Goal: Use online tool/utility: Utilize a website feature to perform a specific function

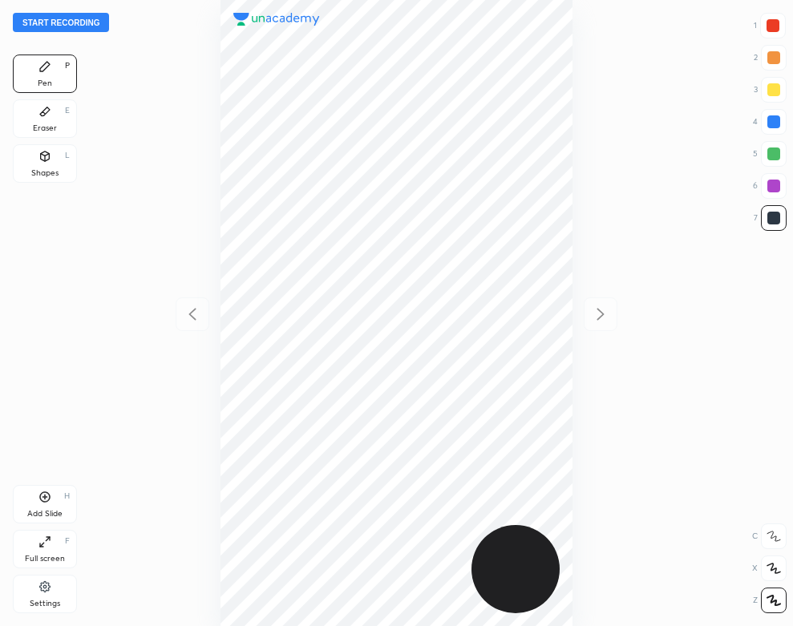
scroll to position [626, 536]
click at [39, 589] on icon at bounding box center [44, 586] width 13 height 14
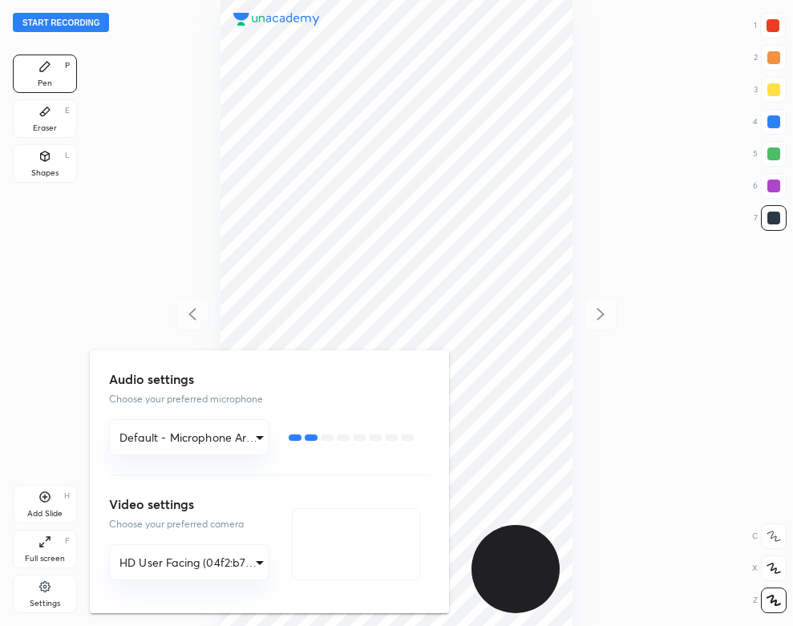
click at [218, 155] on div at bounding box center [396, 313] width 793 height 626
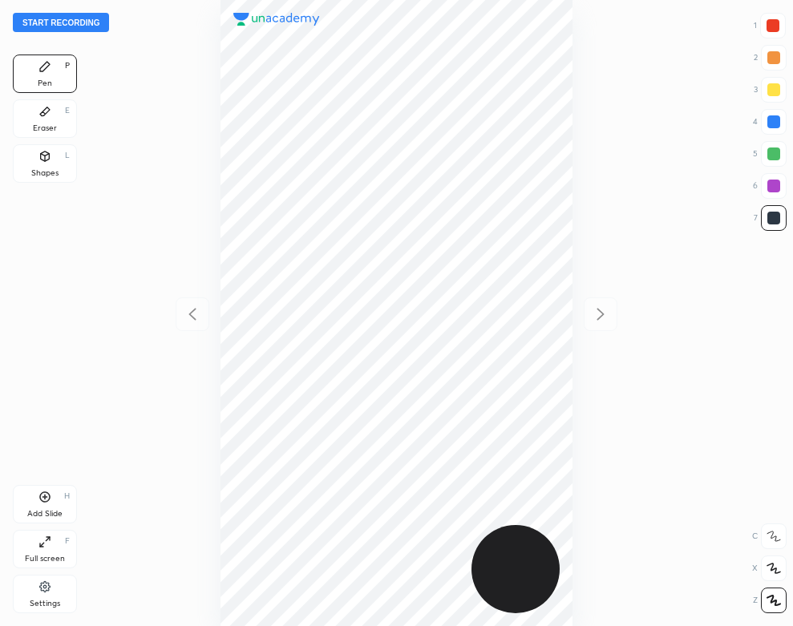
click at [95, 18] on button "Start recording" at bounding box center [61, 22] width 96 height 19
click at [77, 139] on div "End recording 1 2 3 4 5 6 7 R O A L C X Z Erase all C X Z Pen P Eraser E Shapes…" at bounding box center [396, 313] width 793 height 626
click at [55, 133] on div "Eraser E" at bounding box center [45, 118] width 64 height 38
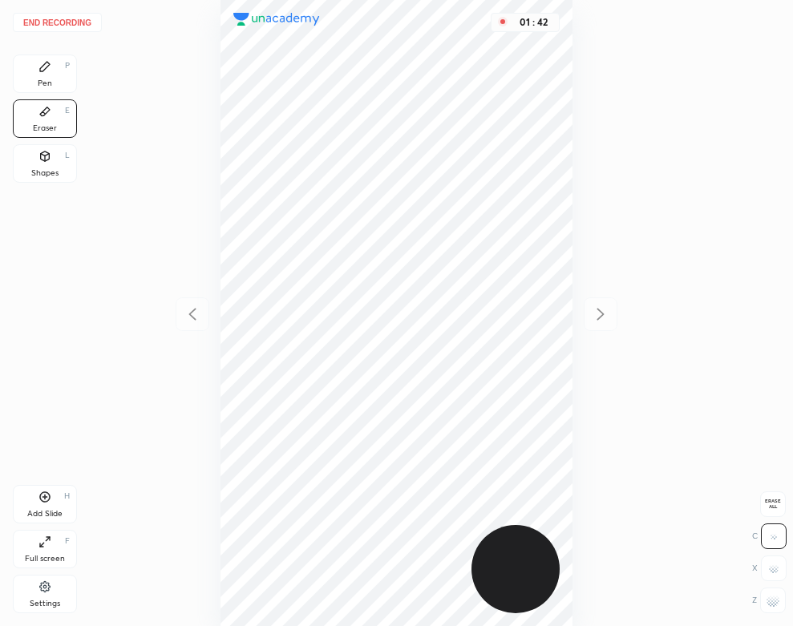
click at [36, 75] on div "Pen P" at bounding box center [45, 73] width 64 height 38
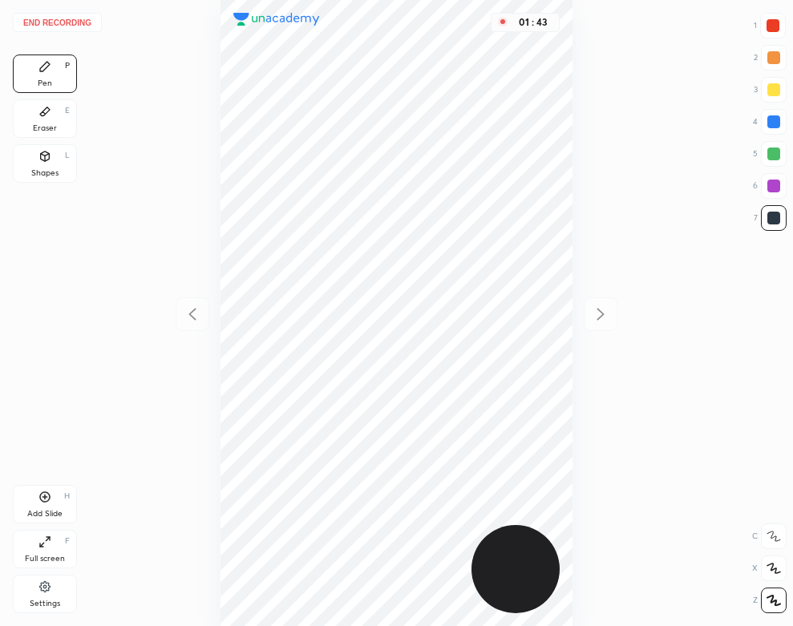
click at [73, 175] on div "Shapes L" at bounding box center [45, 163] width 64 height 38
click at [32, 75] on div "Pen P" at bounding box center [45, 73] width 64 height 38
click at [69, 508] on div "Add Slide H" at bounding box center [45, 504] width 64 height 38
click at [53, 120] on div "Eraser E" at bounding box center [45, 118] width 64 height 38
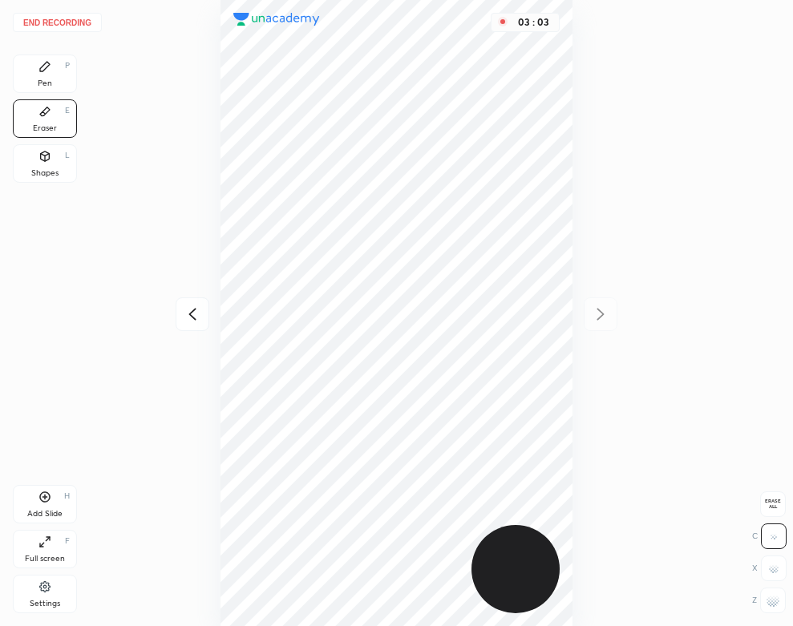
click at [45, 77] on div "Pen P" at bounding box center [45, 73] width 64 height 38
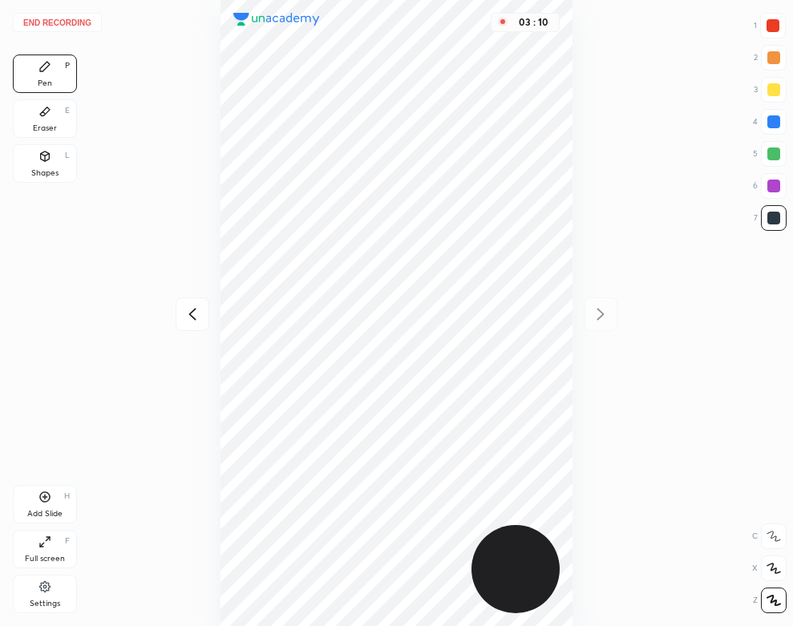
click at [575, 242] on div "03 : 10" at bounding box center [396, 313] width 536 height 626
click at [25, 118] on div "Eraser E" at bounding box center [45, 118] width 64 height 38
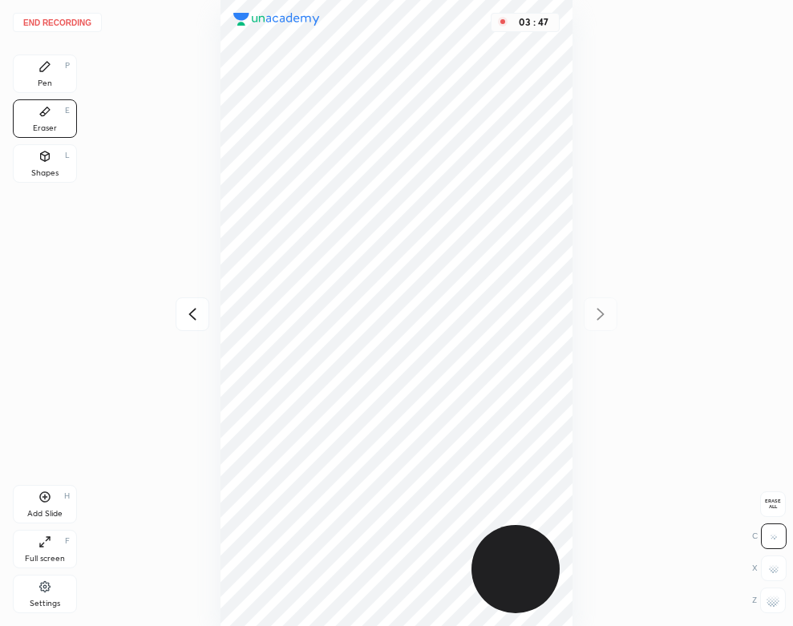
click at [42, 83] on div "Pen" at bounding box center [45, 83] width 14 height 8
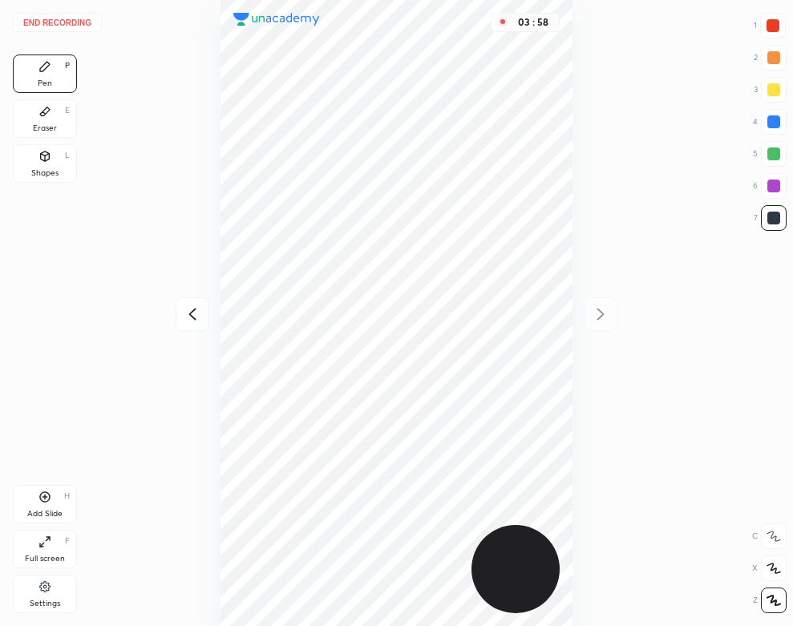
click at [47, 172] on div "Shapes" at bounding box center [44, 173] width 27 height 8
click at [54, 510] on div "Add Slide" at bounding box center [44, 514] width 35 height 8
click at [46, 82] on div "Pen" at bounding box center [45, 83] width 14 height 8
click at [44, 163] on div "Shapes L" at bounding box center [45, 163] width 64 height 38
click at [34, 75] on div "Pen P" at bounding box center [45, 73] width 64 height 38
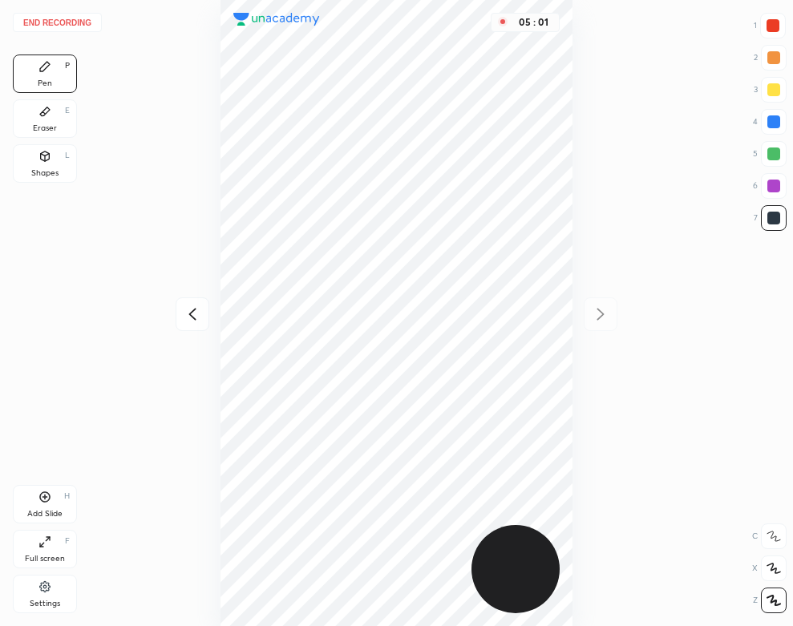
click at [53, 19] on button "End recording" at bounding box center [57, 22] width 89 height 19
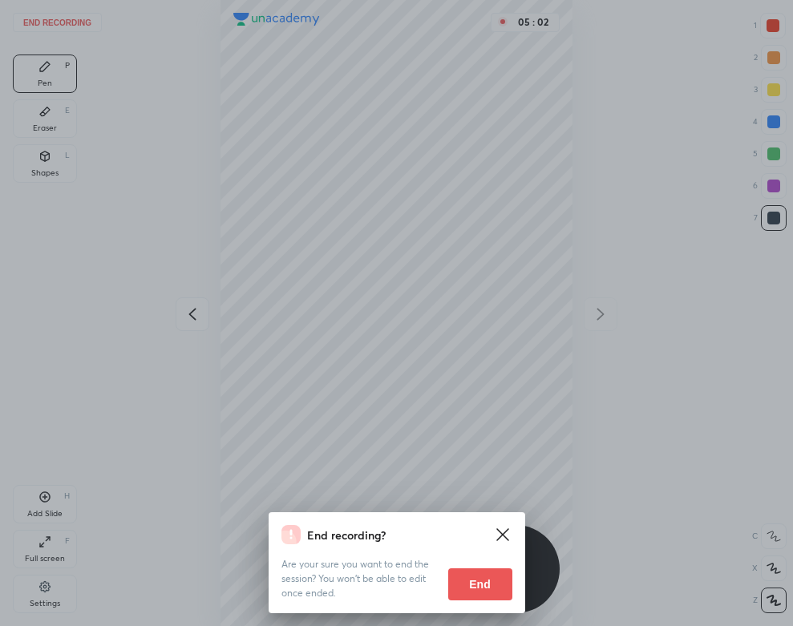
click at [498, 573] on button "End" at bounding box center [480, 584] width 64 height 32
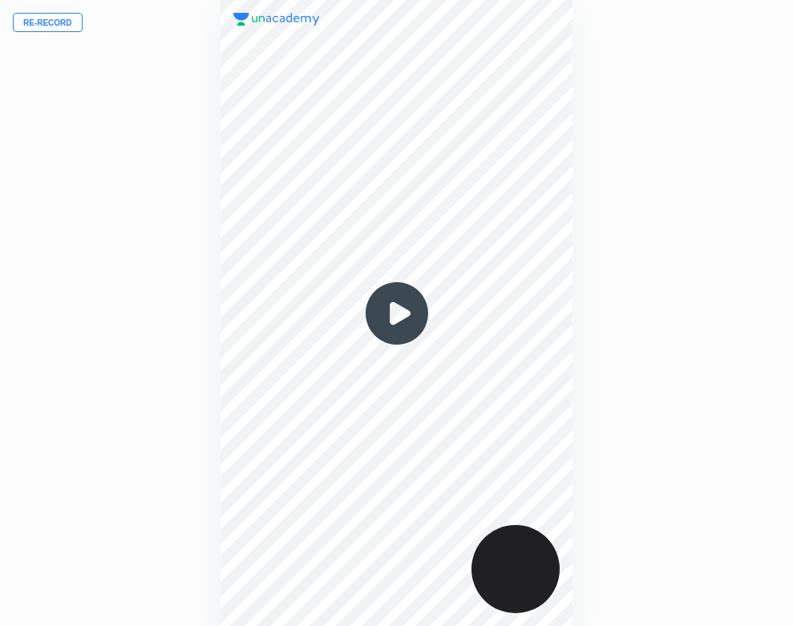
click at [404, 313] on img at bounding box center [396, 313] width 77 height 77
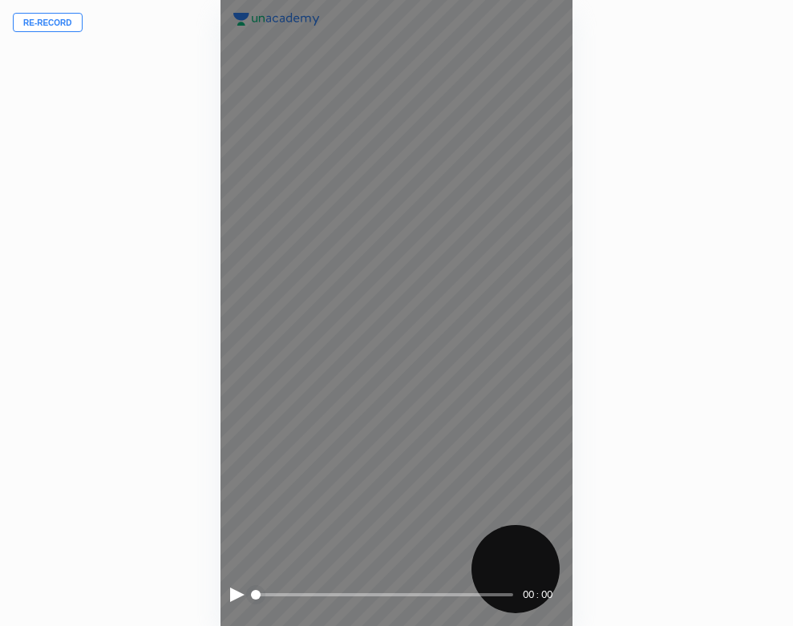
click at [231, 589] on div at bounding box center [237, 594] width 14 height 14
